Goal: Transaction & Acquisition: Book appointment/travel/reservation

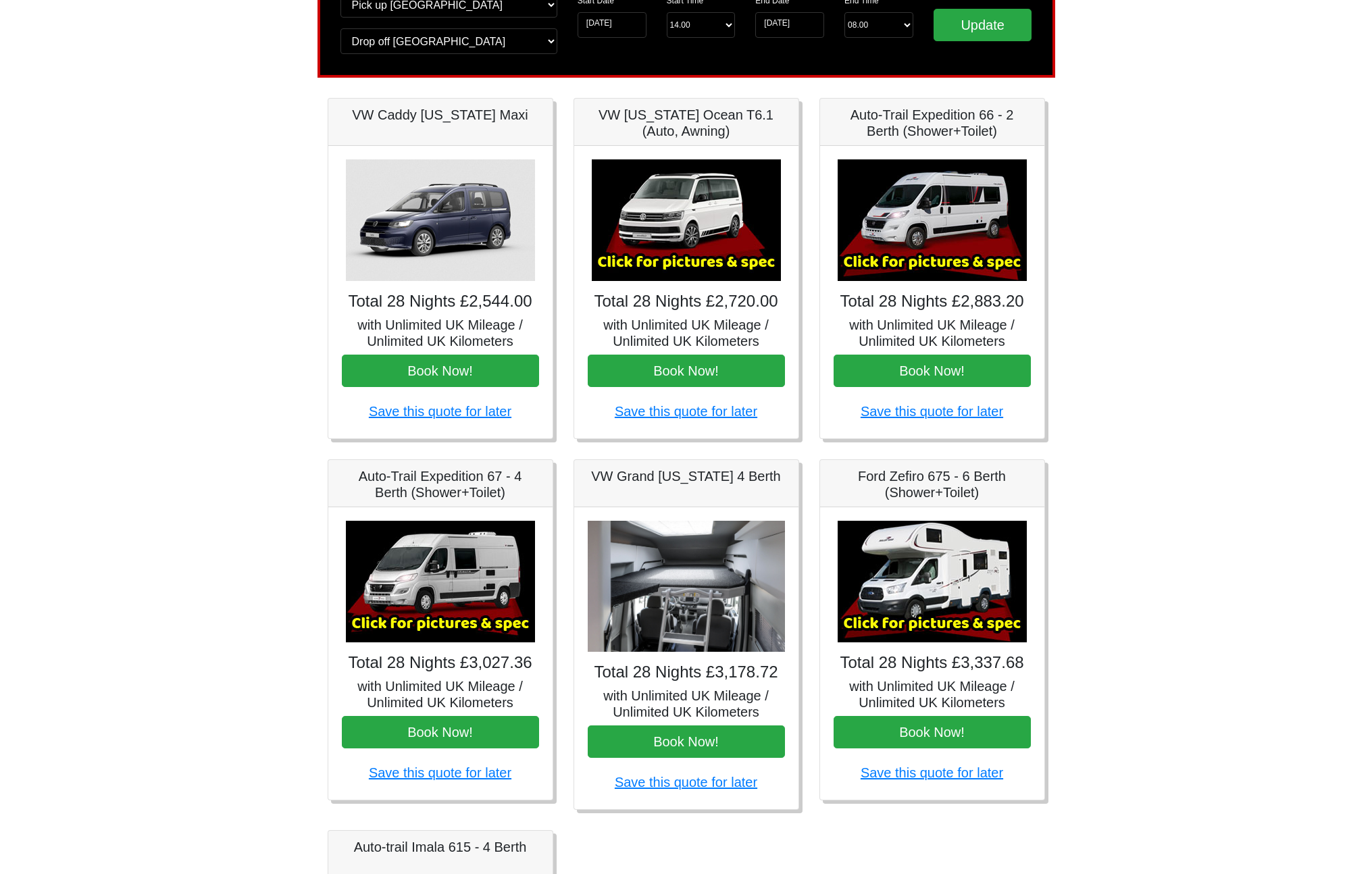
scroll to position [127, 0]
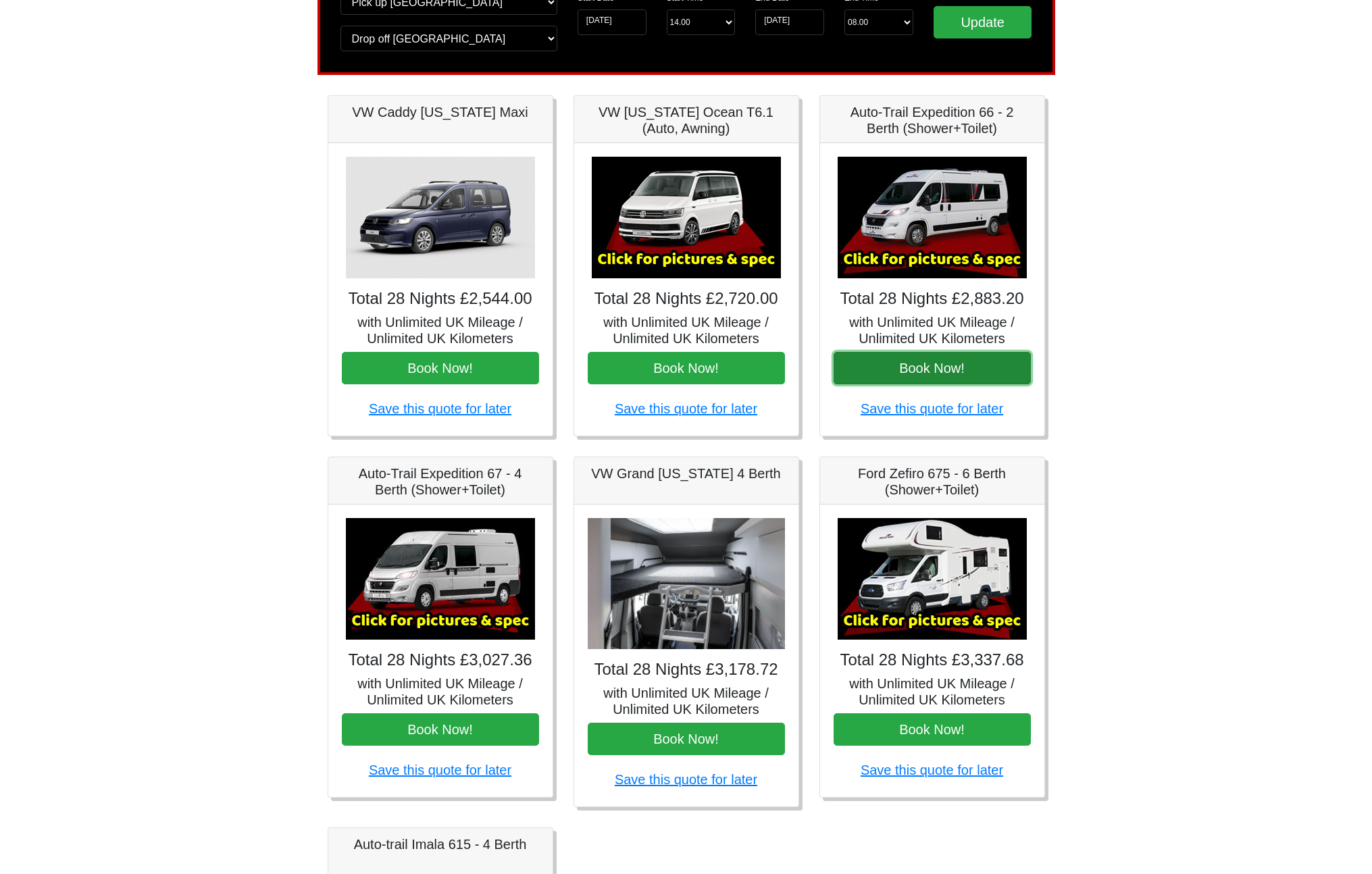
click at [932, 372] on button "Book Now!" at bounding box center [933, 368] width 198 height 32
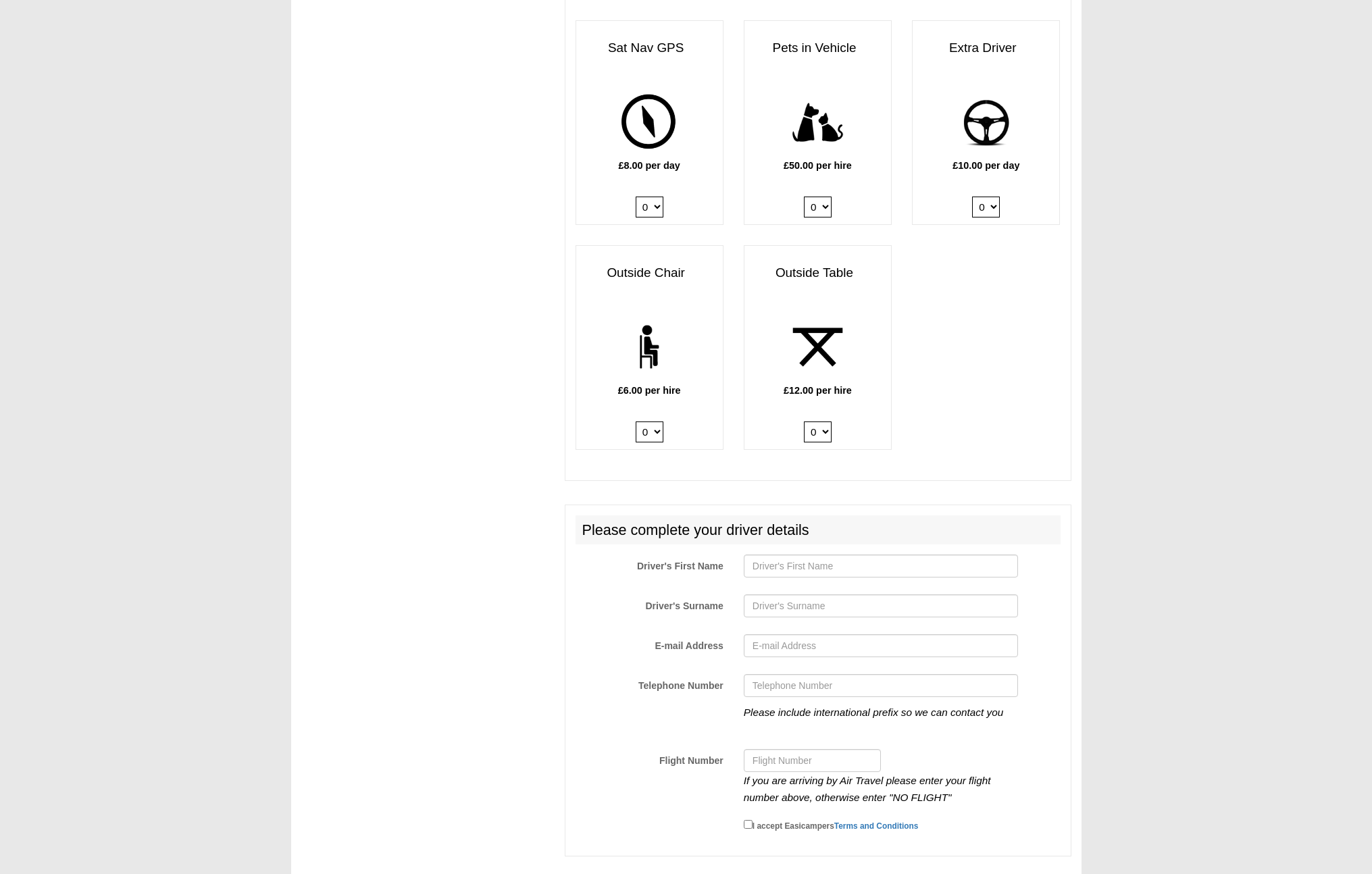
scroll to position [1594, 0]
click at [784, 559] on input "Driver's First Name" at bounding box center [881, 564] width 274 height 23
type input "Nicholas"
type input "Mason"
type input "ktaves@yahoo.com"
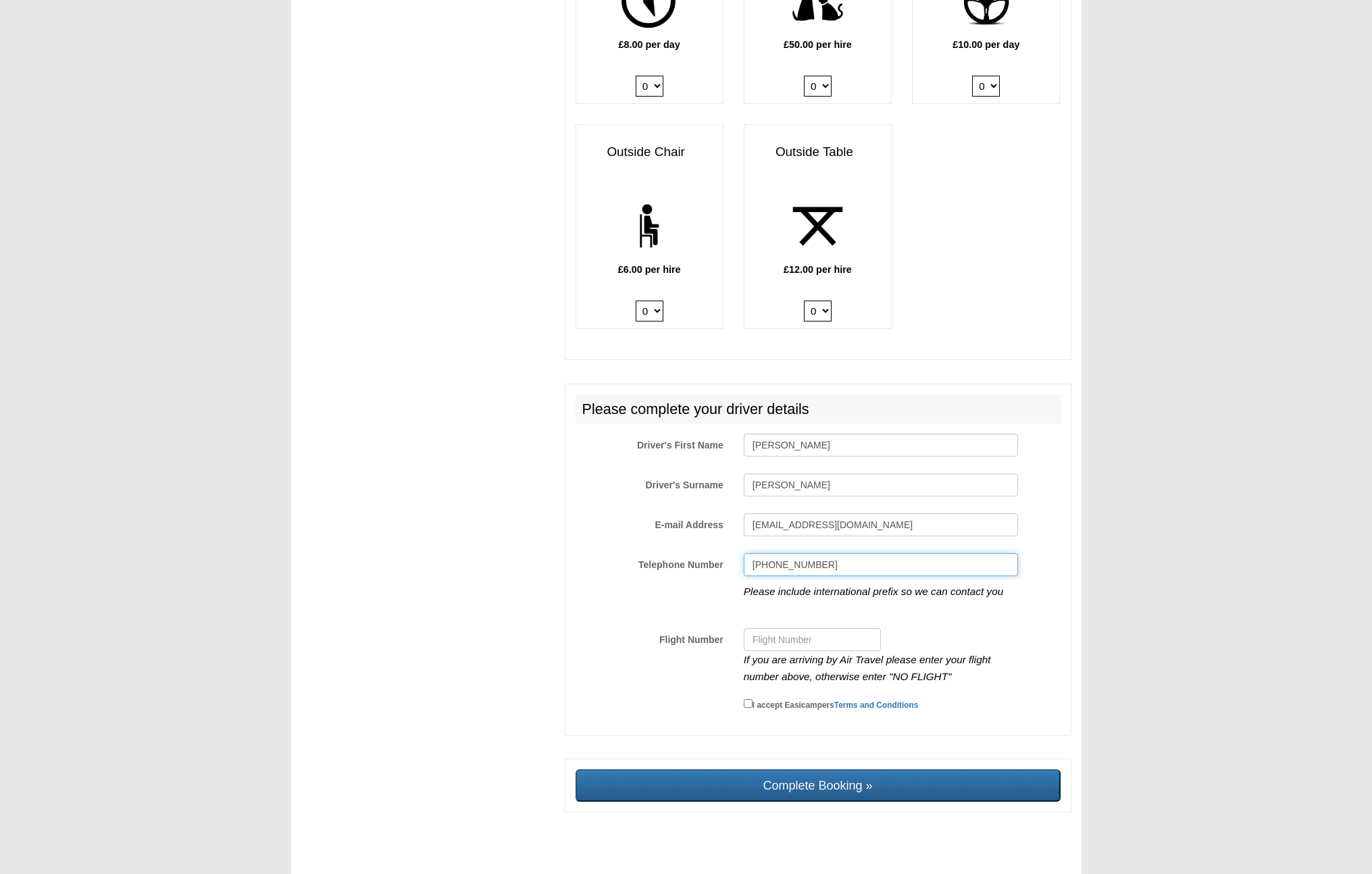
scroll to position [1717, 0]
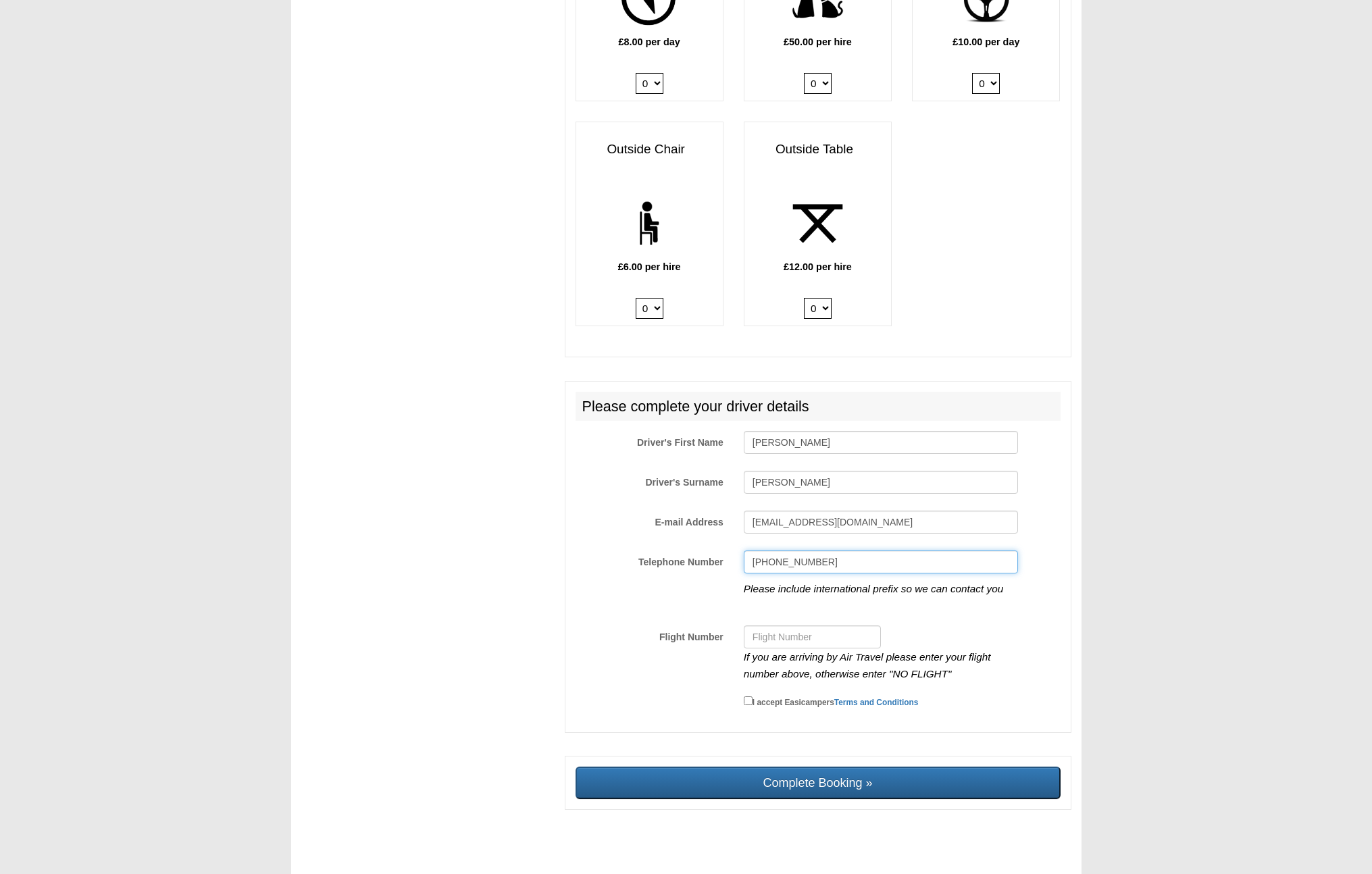
type input "+61412798125"
click at [762, 625] on input "Flight Number" at bounding box center [812, 636] width 137 height 23
type input "NO FLIGHT"
click at [747, 697] on input "I accept Easicampers Terms and Conditions" at bounding box center [748, 701] width 9 height 9
checkbox input "true"
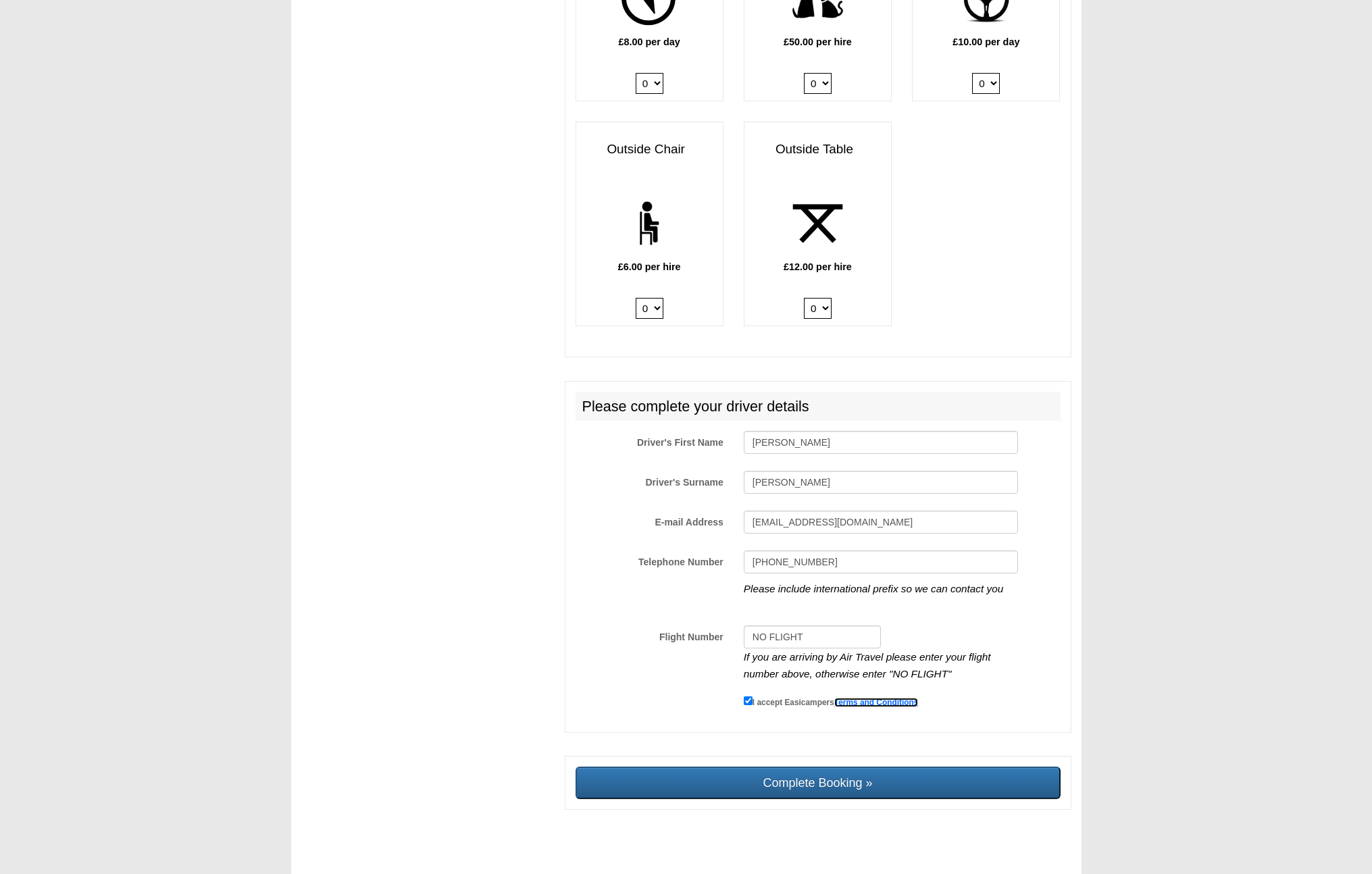
click at [886, 698] on link "Terms and Conditions" at bounding box center [876, 703] width 84 height 10
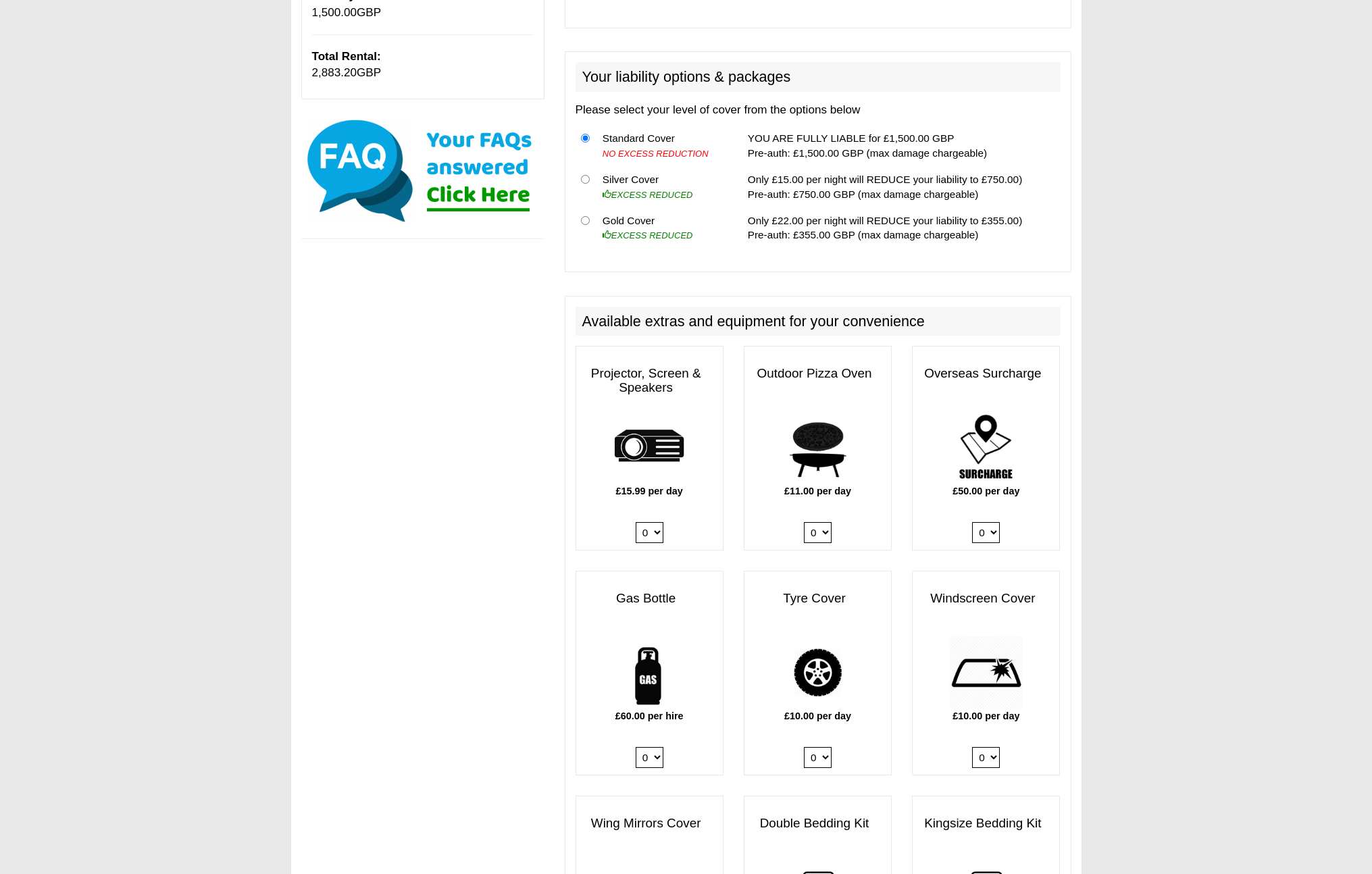
scroll to position [0, 0]
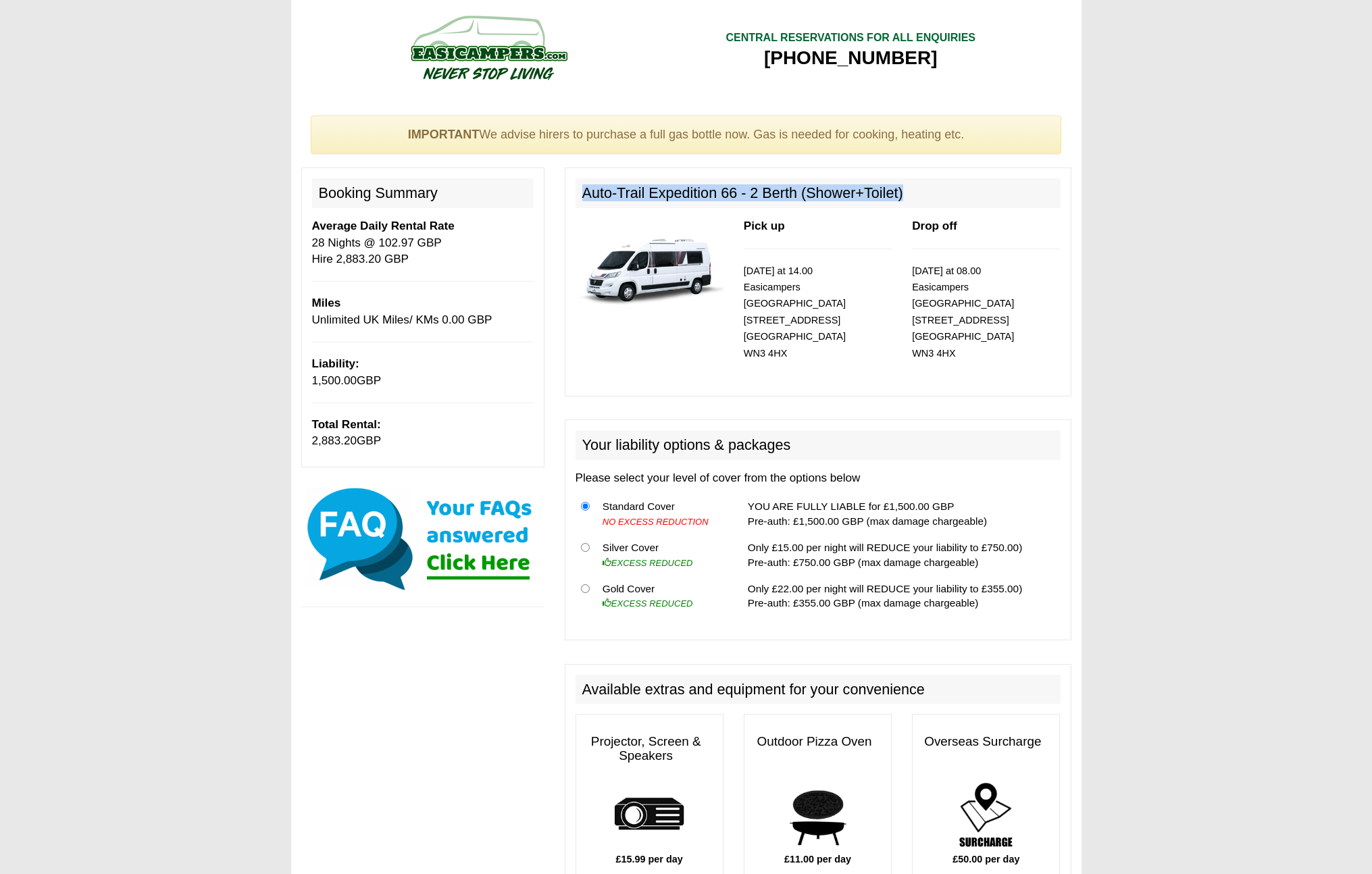
drag, startPoint x: 581, startPoint y: 191, endPoint x: 905, endPoint y: 196, distance: 324.0
click at [905, 196] on h2 "Auto-Trail Expedition 66 - 2 Berth (Shower+Toilet)" at bounding box center [818, 193] width 485 height 29
copy h2 "Auto-Trail Expedition 66 - 2 Berth (Shower+Toilet)"
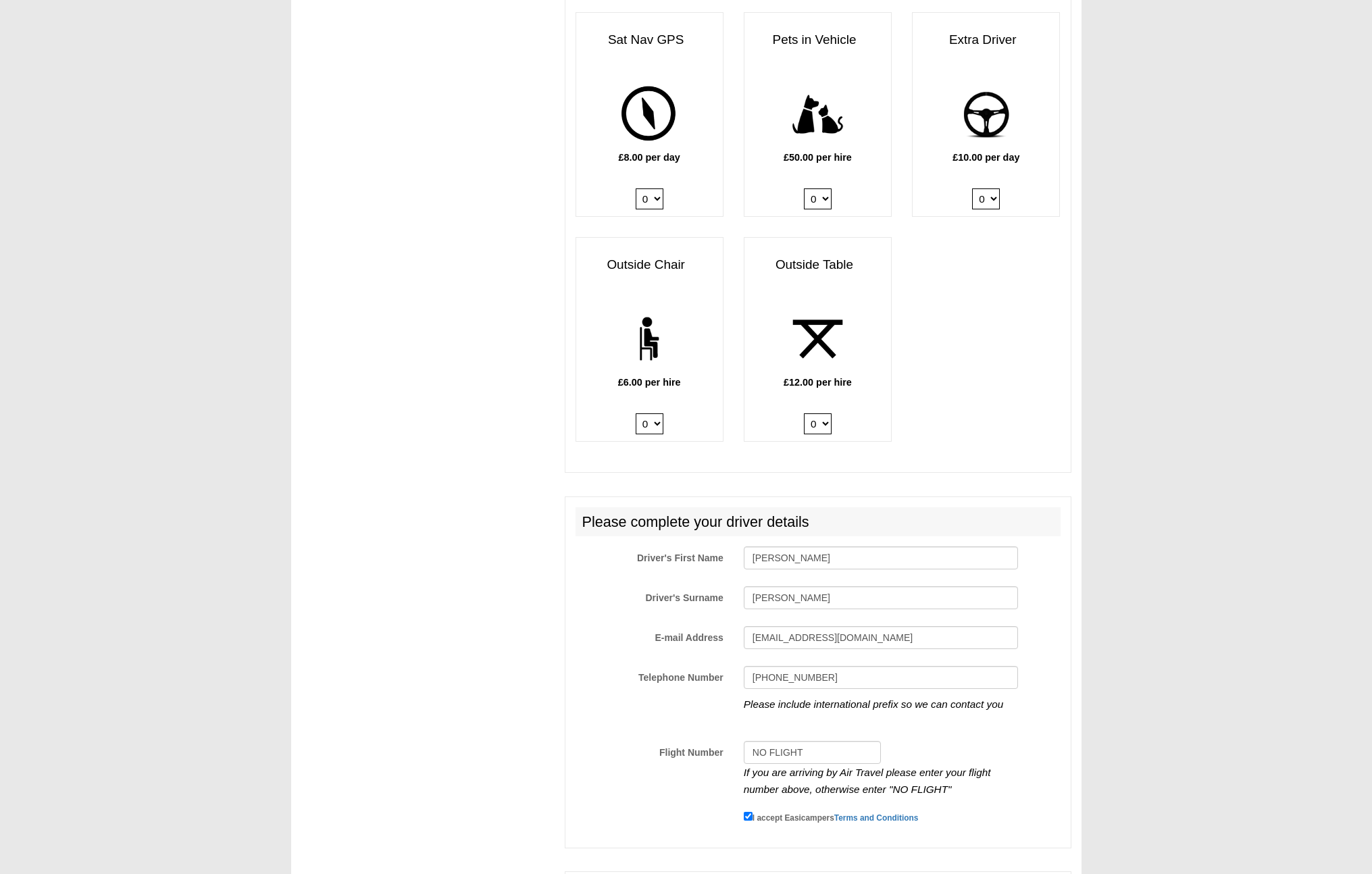
scroll to position [1717, 0]
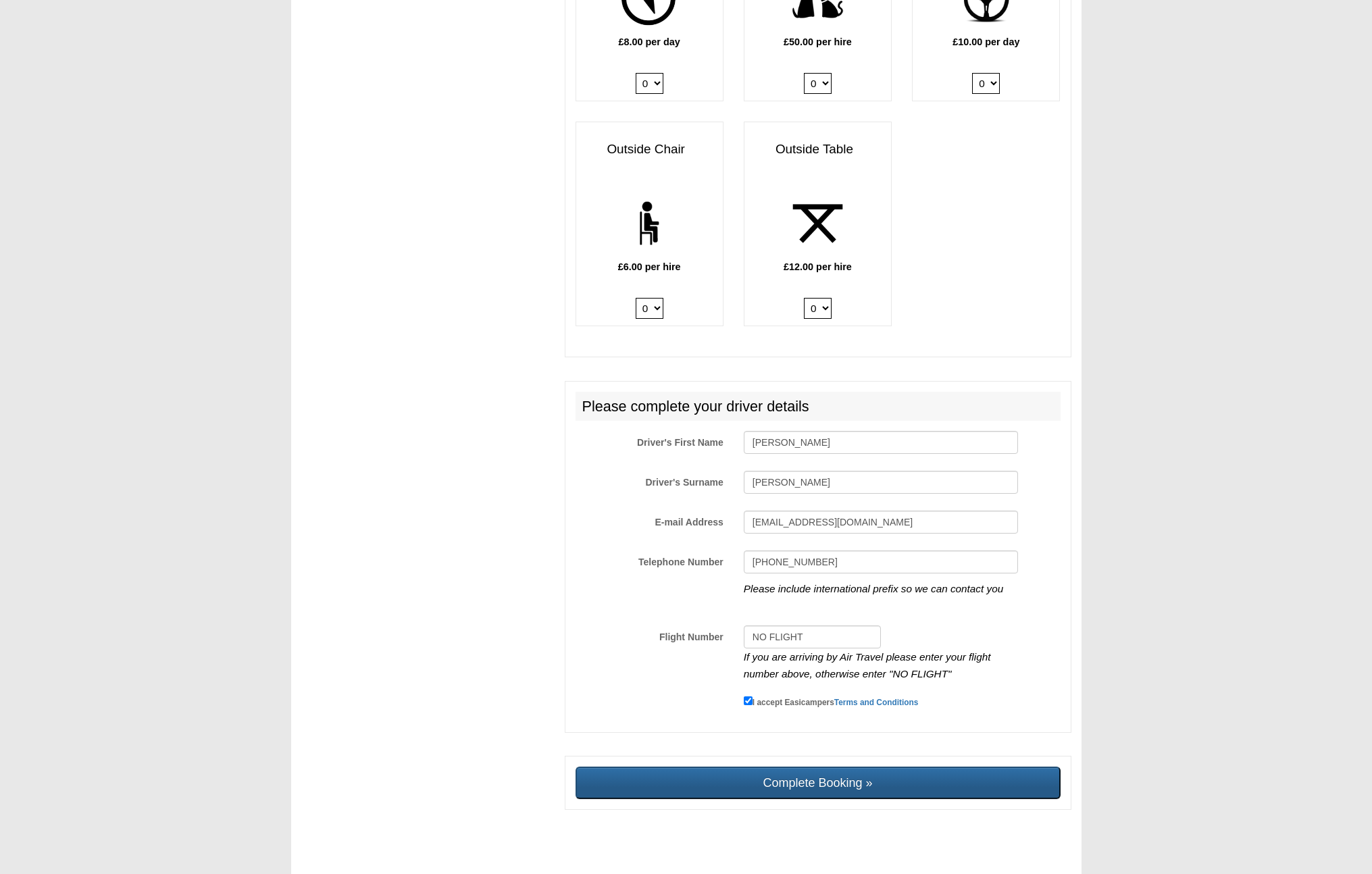
click at [832, 777] on input "Complete Booking »" at bounding box center [818, 782] width 485 height 32
type input "Sending, please wait..."
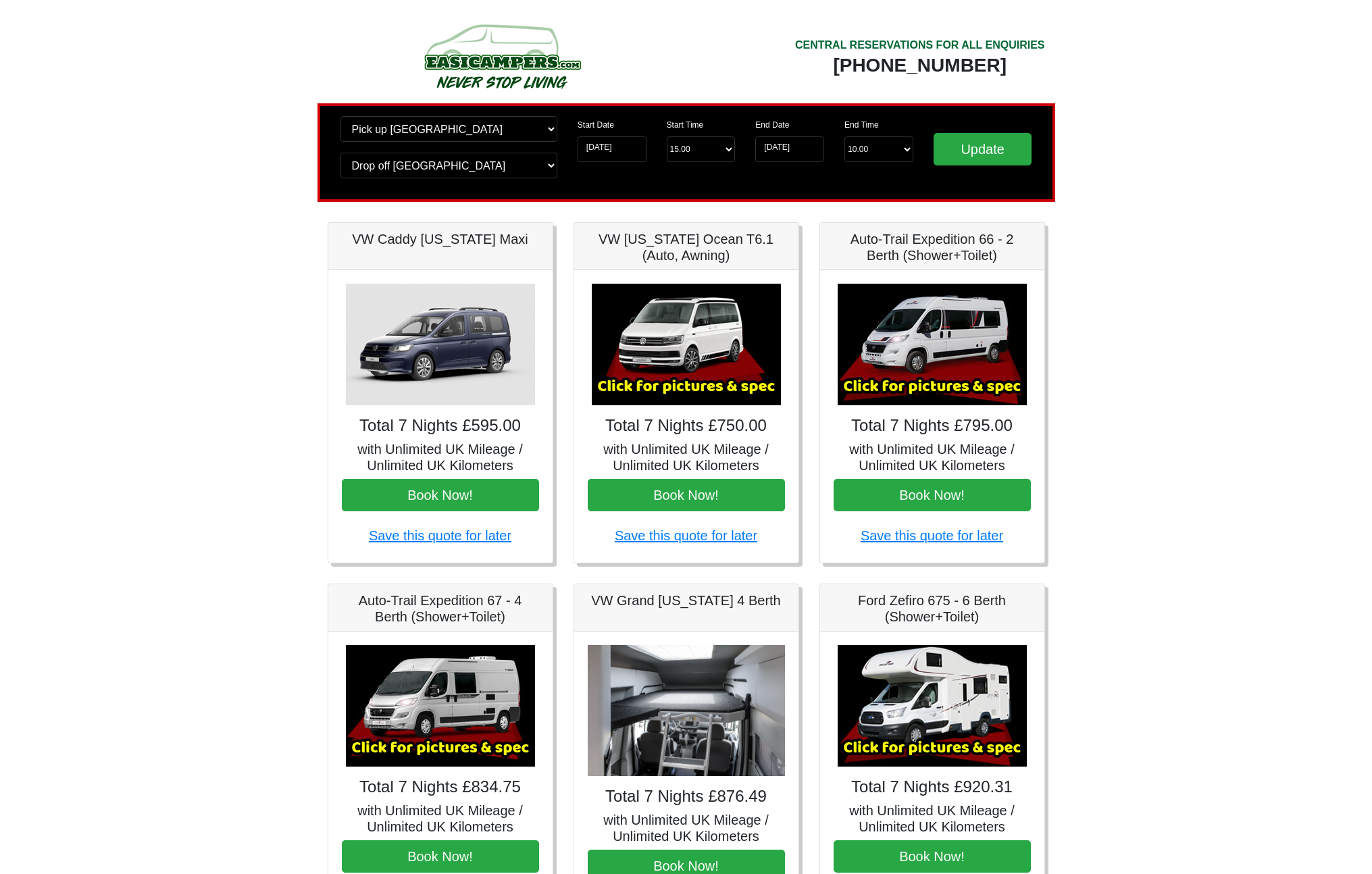
click at [924, 373] on img at bounding box center [932, 345] width 189 height 121
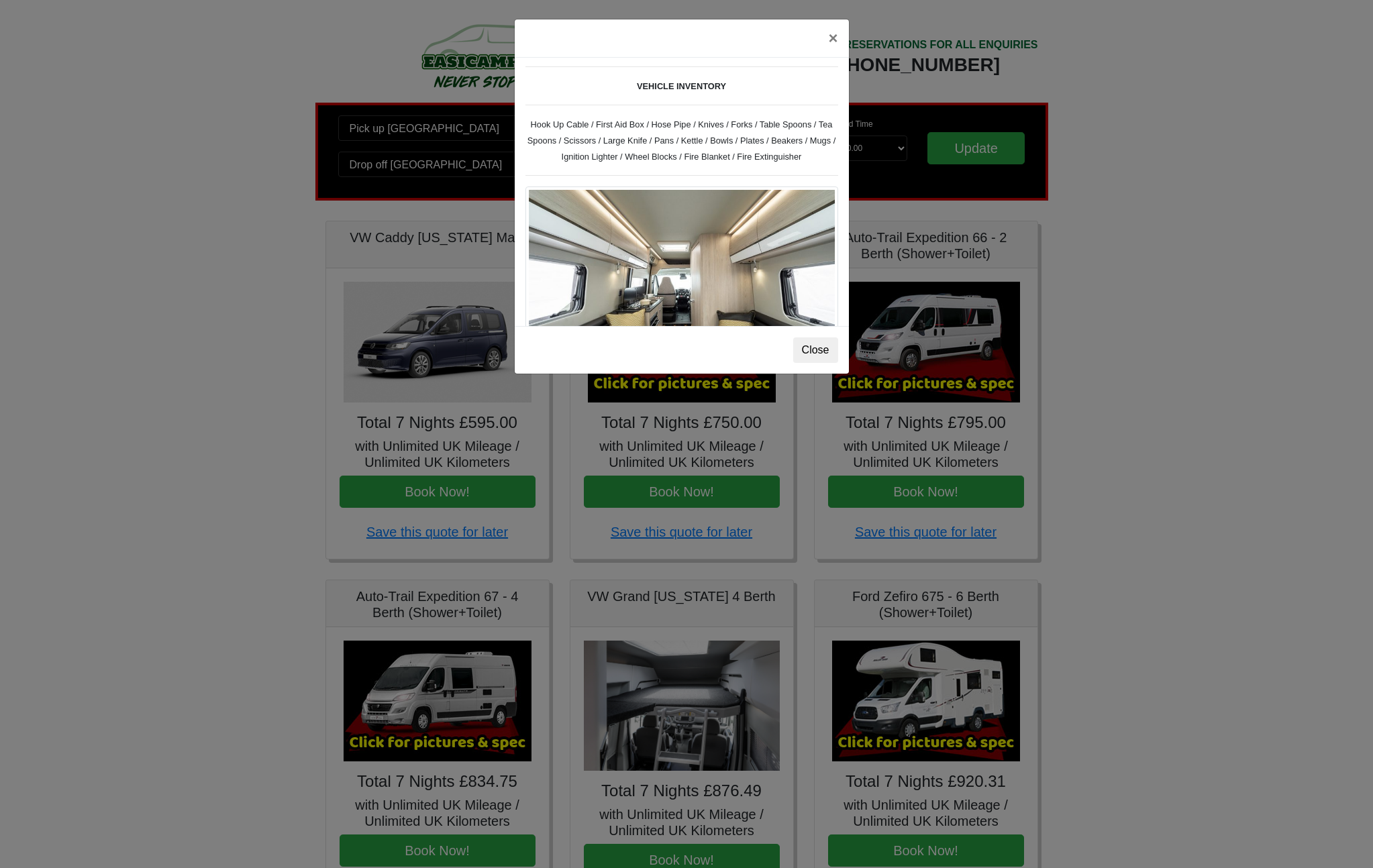
scroll to position [538, 0]
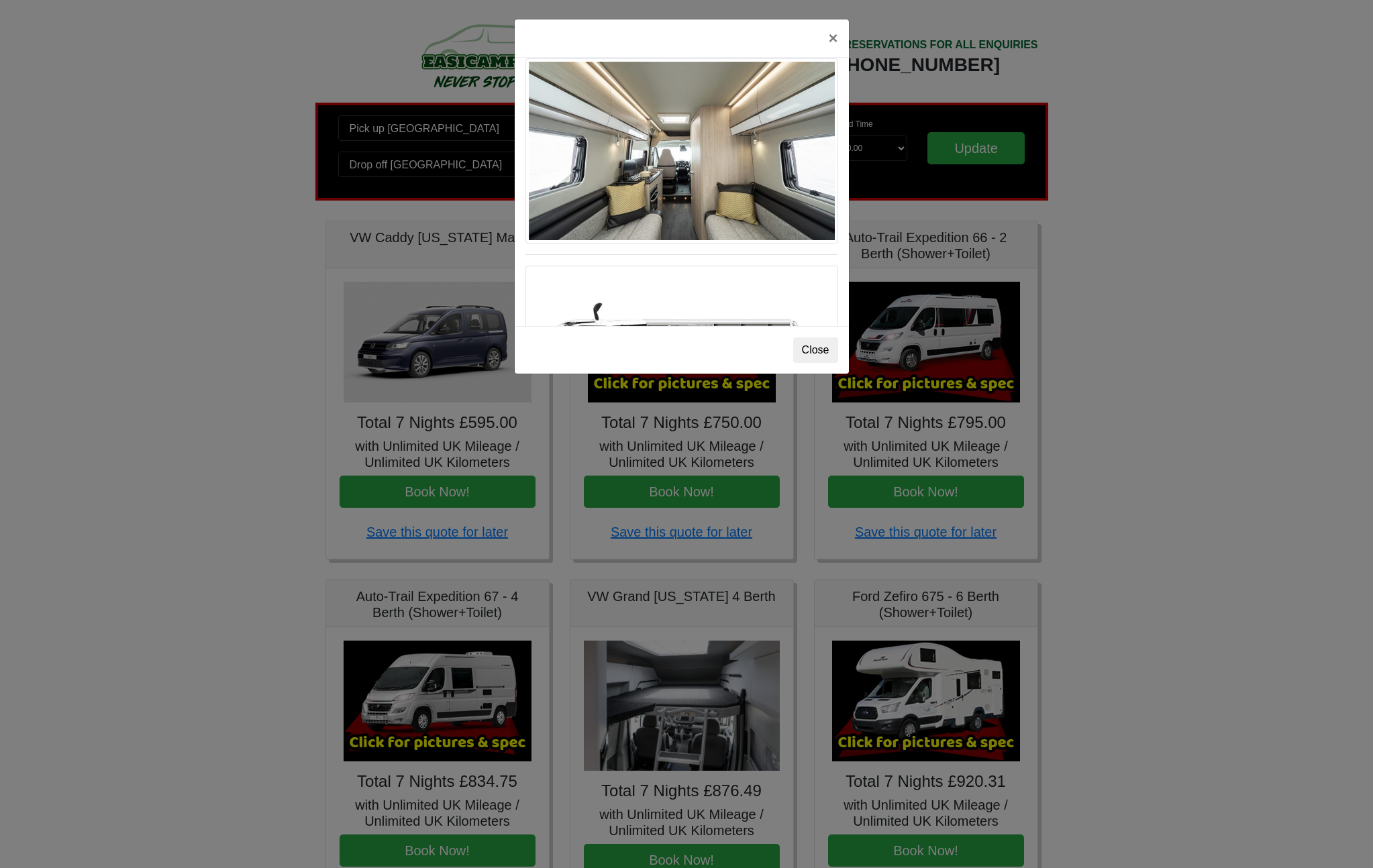
click at [728, 269] on div "Fiat Toleno L 2 Spec TECHNICAL DATA Engine: Fiat Ducato 115bhp, 2 litre Diesel …" at bounding box center [682, 191] width 334 height 268
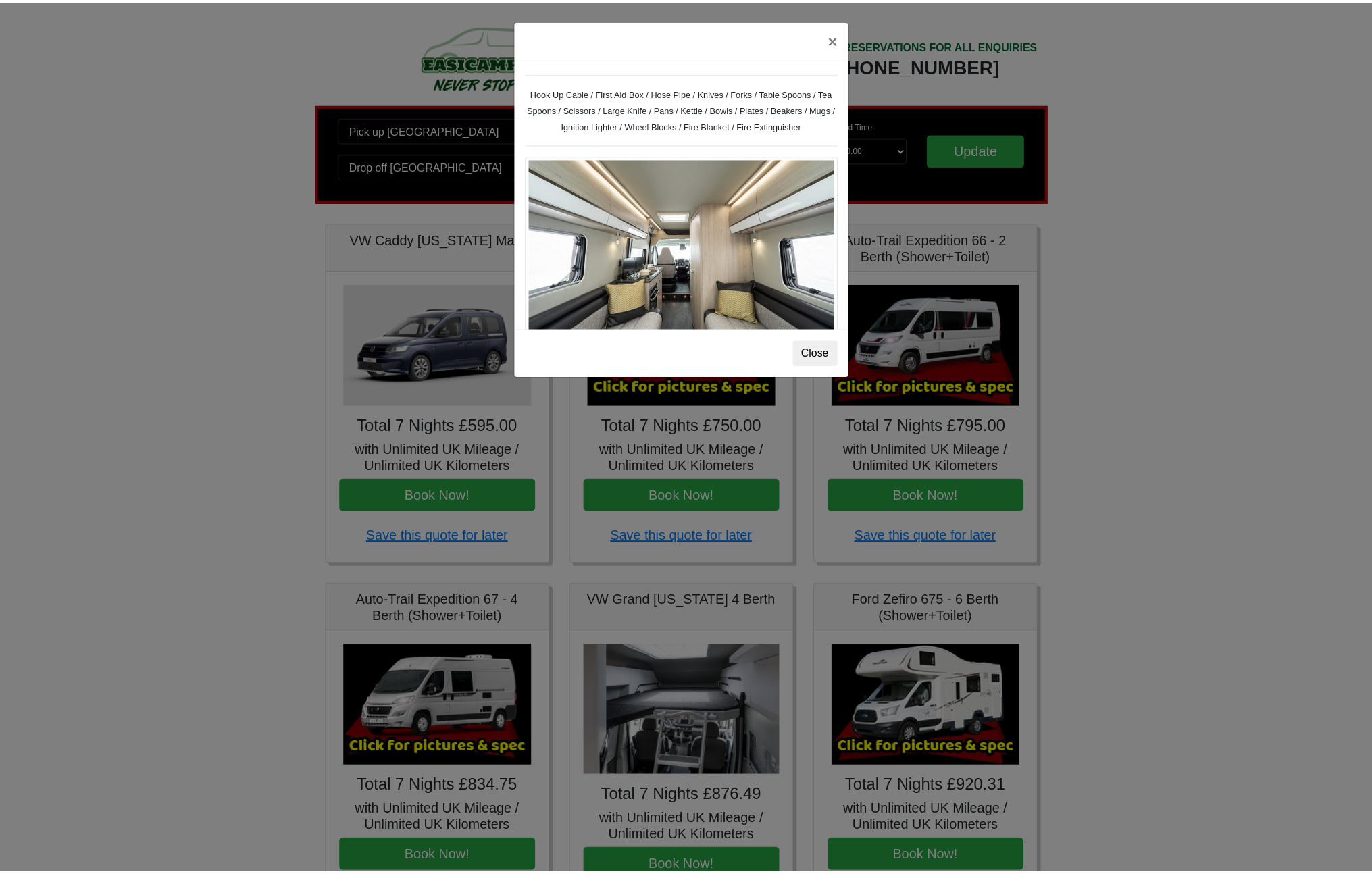
scroll to position [577, 0]
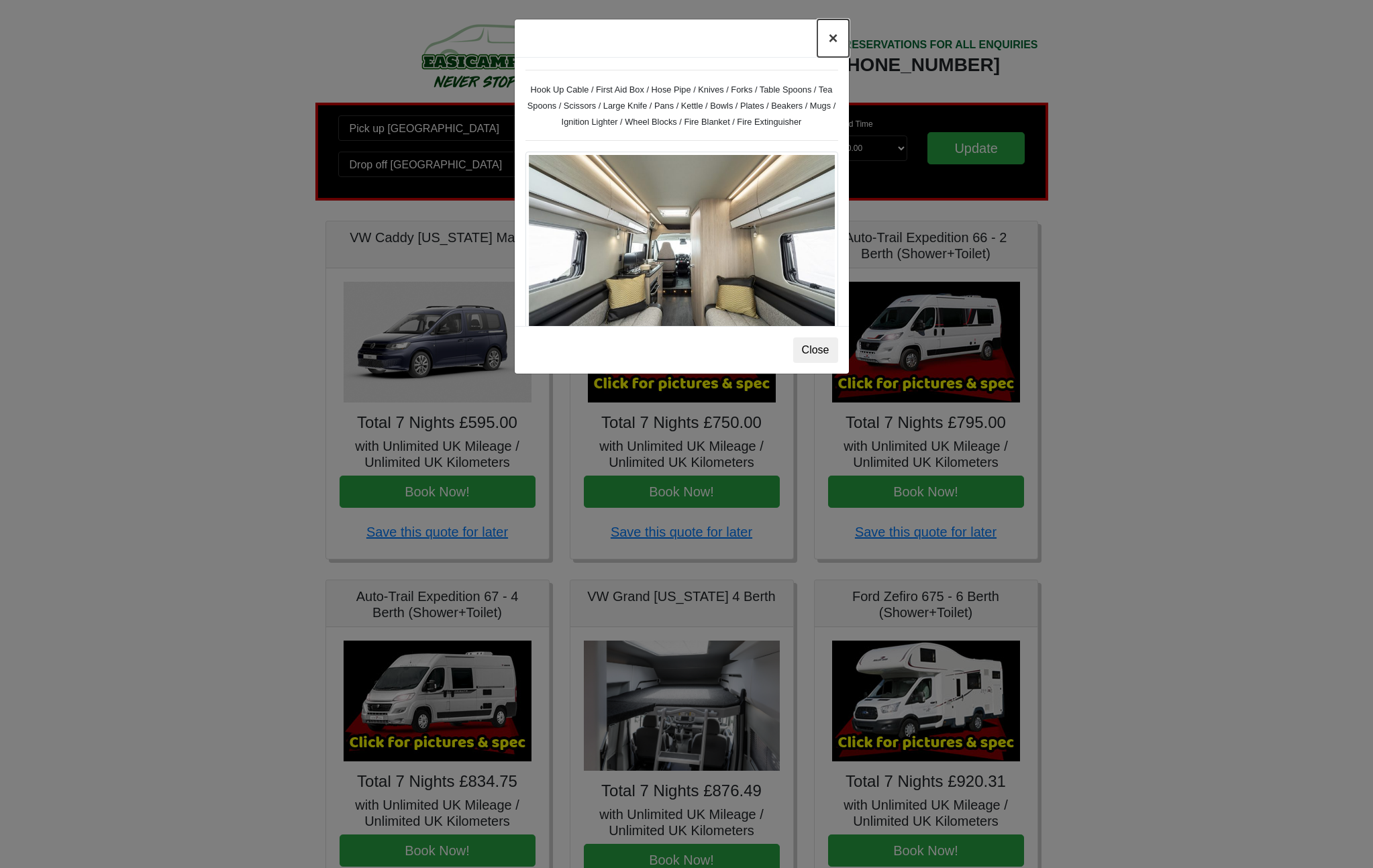
click at [833, 38] on button "×" at bounding box center [833, 38] width 31 height 38
